Goal: Task Accomplishment & Management: Complete application form

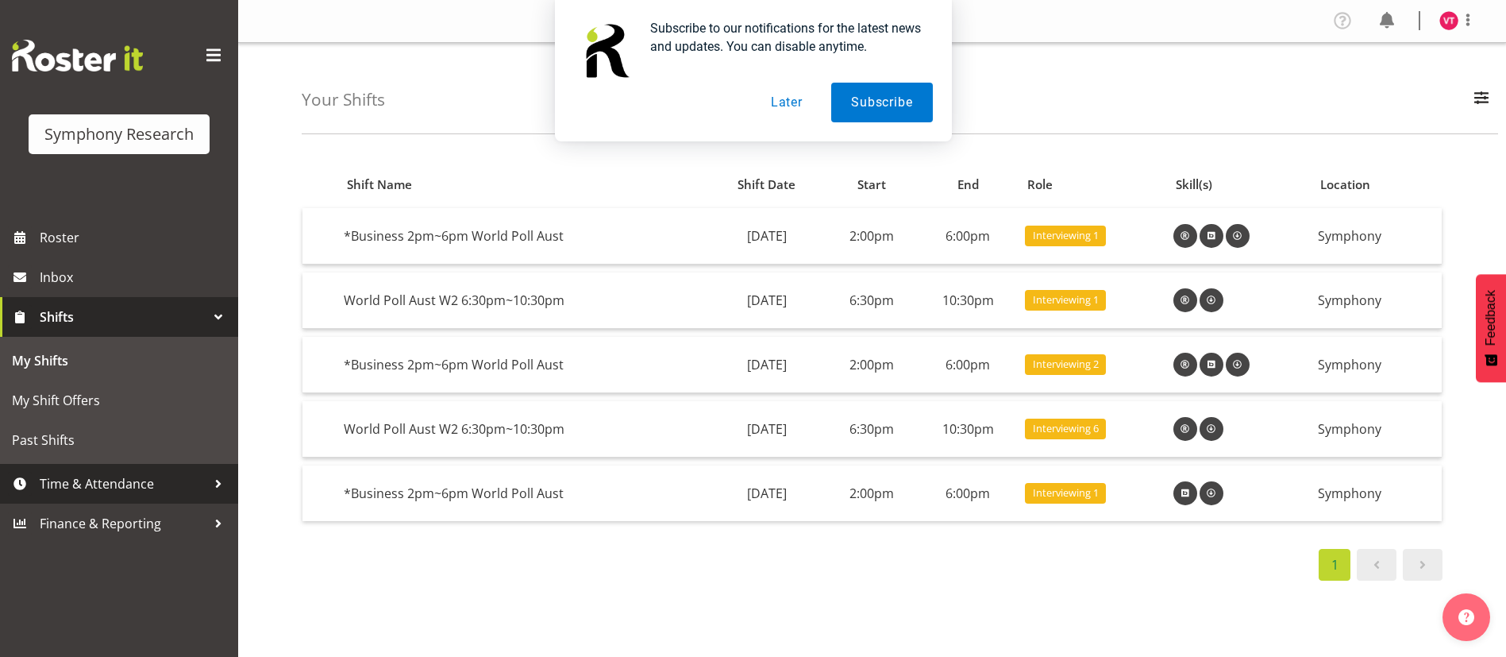
click at [186, 476] on span "Time & Attendance" at bounding box center [123, 484] width 167 height 24
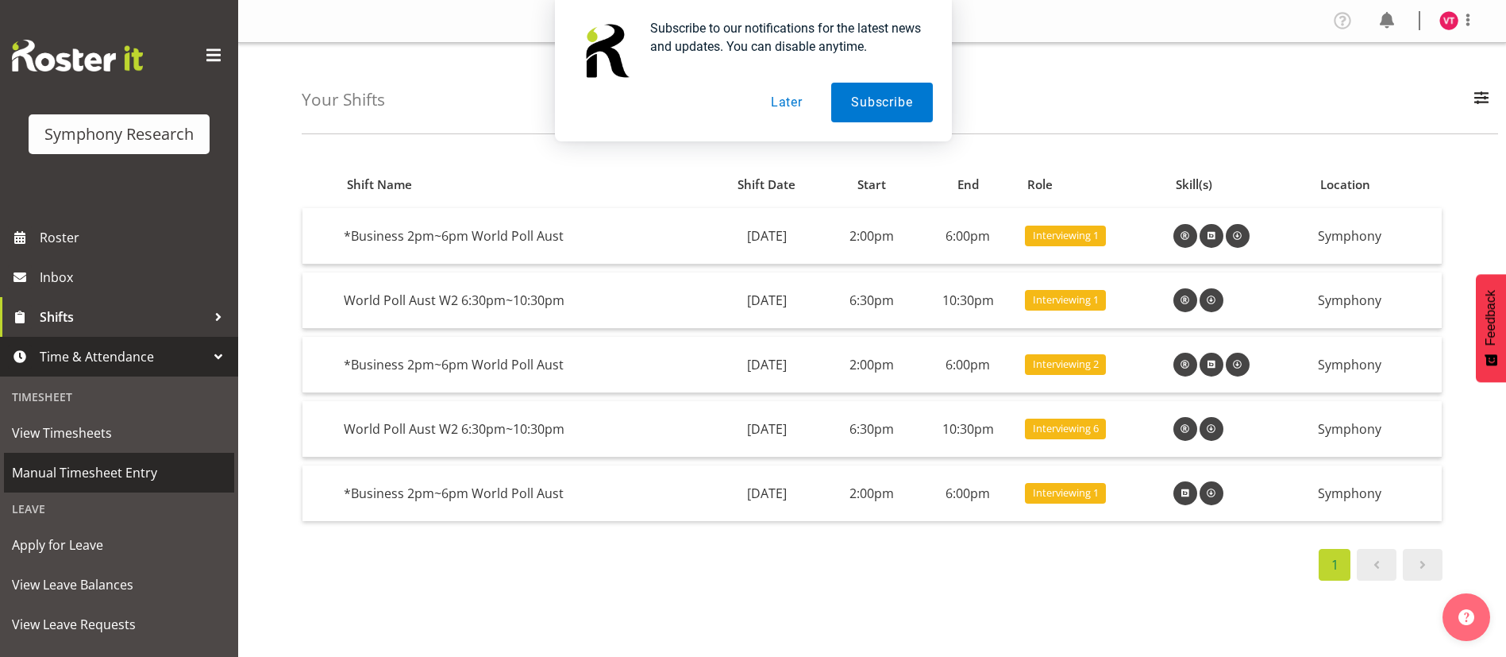
click at [123, 471] on span "Manual Timesheet Entry" at bounding box center [119, 472] width 214 height 24
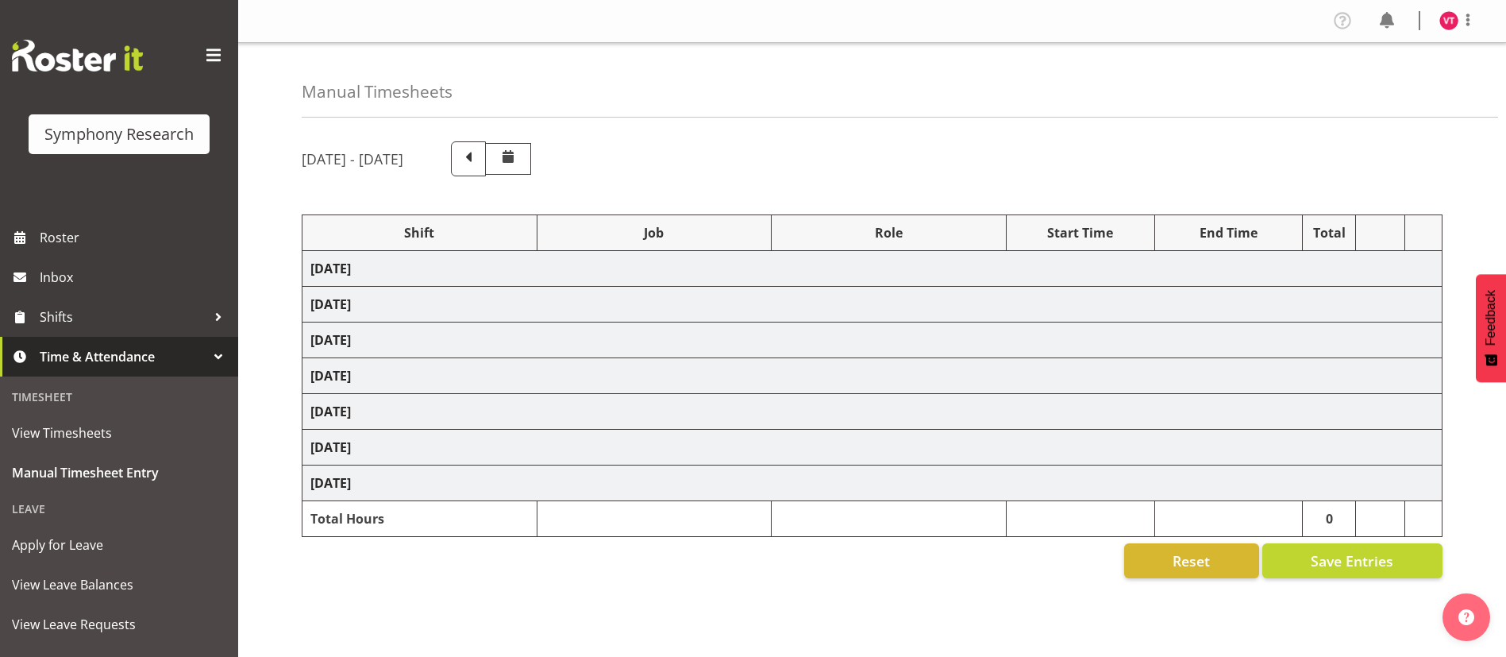
select select "48116"
select select "10499"
select select "47"
select select "103"
select select "10499"
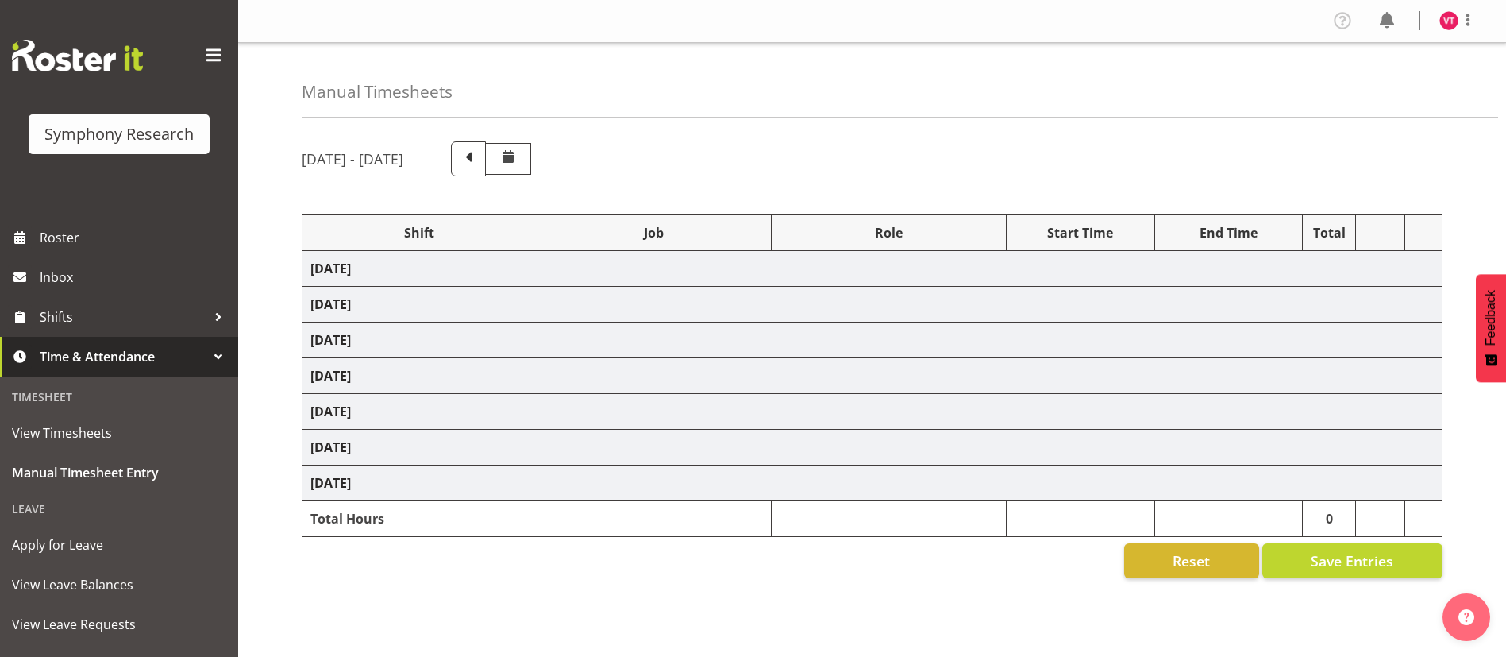
select select "47"
select select "48116"
select select "10499"
select select "47"
